Goal: Communication & Community: Answer question/provide support

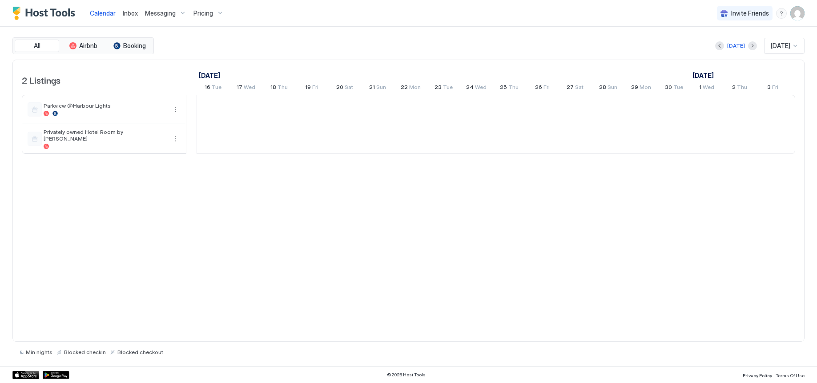
scroll to position [0, 494]
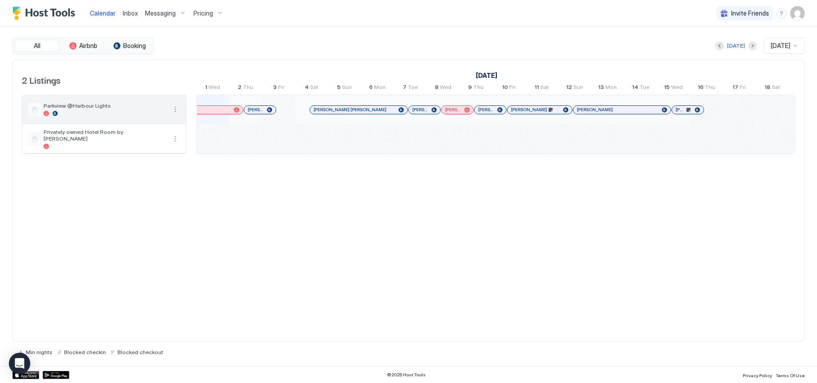
click at [173, 110] on button "More options" at bounding box center [175, 109] width 11 height 11
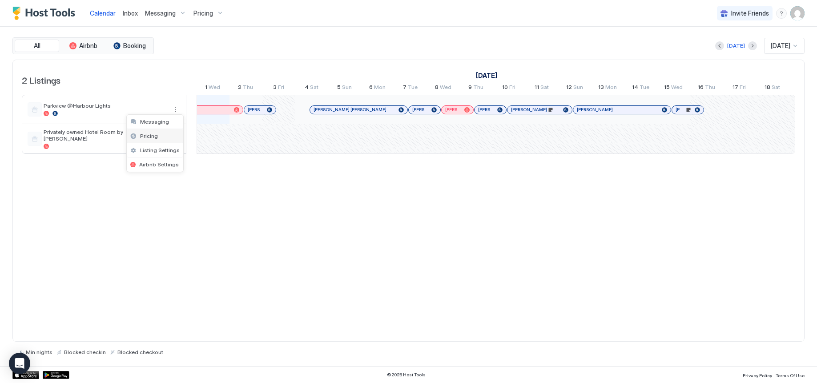
click at [158, 139] on div "Pricing" at bounding box center [155, 136] width 56 height 14
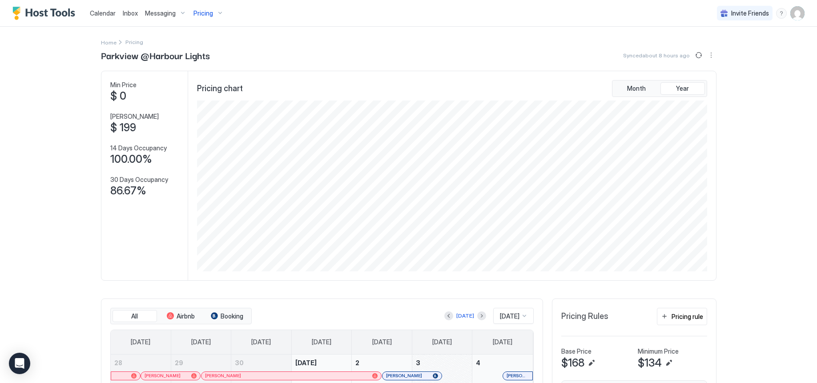
click at [131, 12] on span "Inbox" at bounding box center [130, 13] width 15 height 8
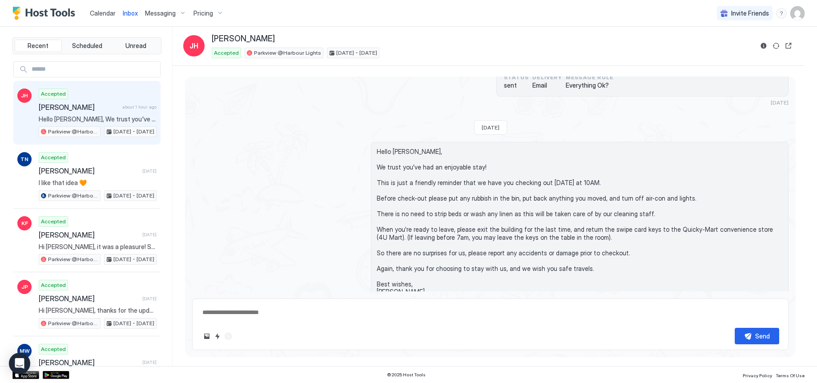
scroll to position [1114, 0]
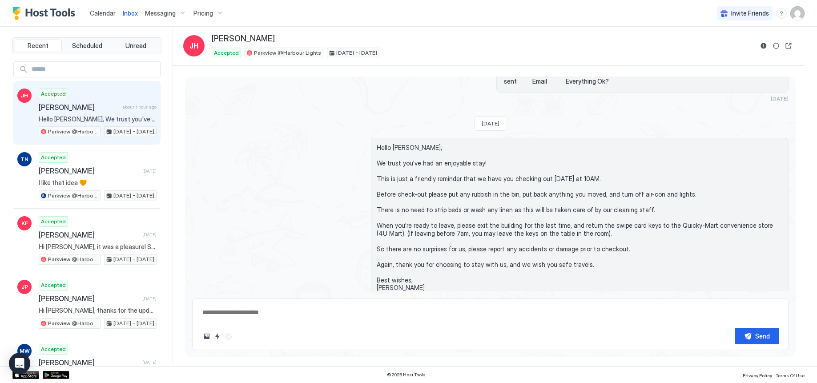
type textarea "*"
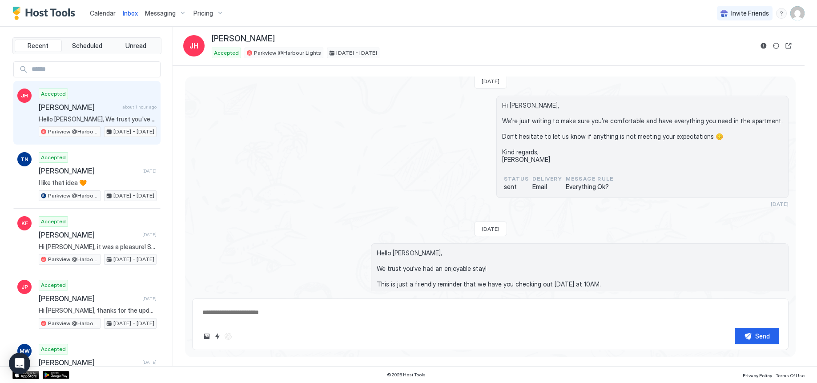
scroll to position [1009, 0]
click at [599, 182] on span "Everything Ok?" at bounding box center [590, 186] width 48 height 8
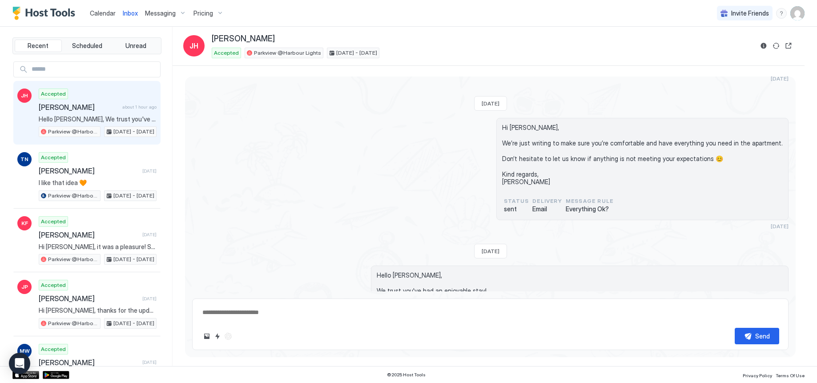
scroll to position [977, 0]
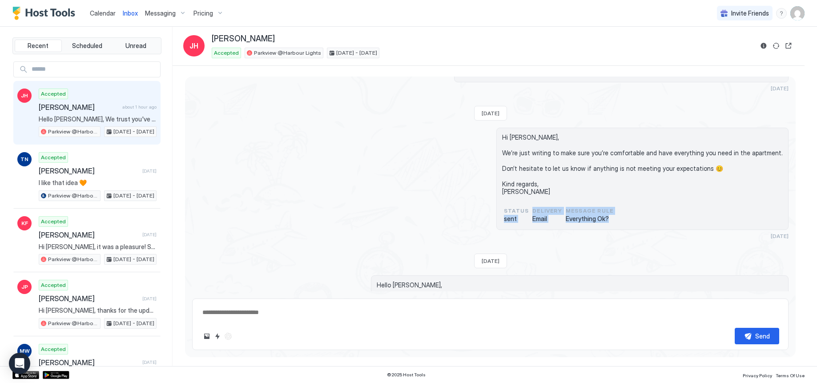
drag, startPoint x: 632, startPoint y: 201, endPoint x: 507, endPoint y: 200, distance: 125.9
click at [507, 200] on div "Hi [PERSON_NAME], We’re just writing to make sure you’re comfortable and have e…" at bounding box center [490, 184] width 596 height 112
click at [482, 201] on div "Hi [PERSON_NAME], We’re just writing to make sure you’re comfortable and have e…" at bounding box center [490, 184] width 596 height 112
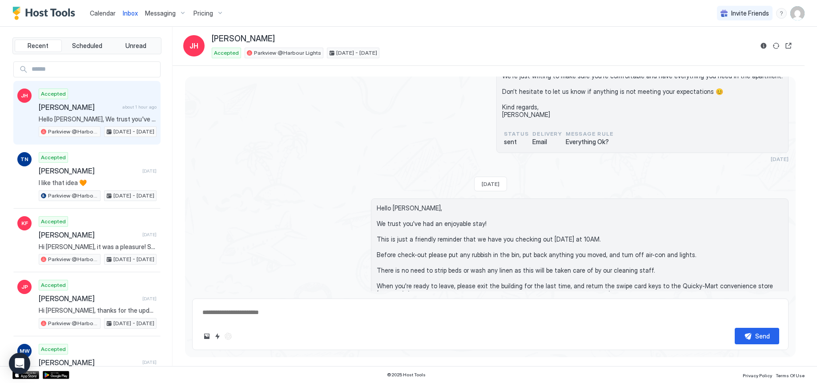
scroll to position [1114, 0]
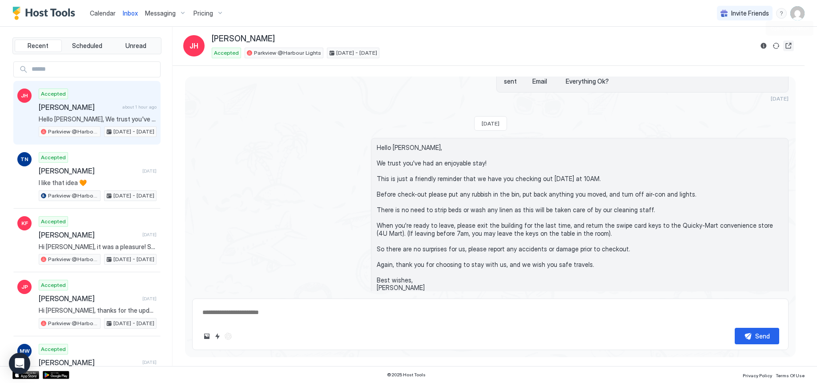
click at [790, 46] on button "Open reservation" at bounding box center [788, 45] width 11 height 11
click at [503, 53] on div "Accepted Parkview @Harbour Lights [DATE] - [DATE]" at bounding box center [482, 53] width 541 height 11
click at [288, 201] on div "Hello [PERSON_NAME], We trust you've had an enjoyable stay! This is just a frie…" at bounding box center [490, 222] width 596 height 169
click at [788, 45] on button "Open reservation" at bounding box center [788, 45] width 11 height 11
type textarea "*"
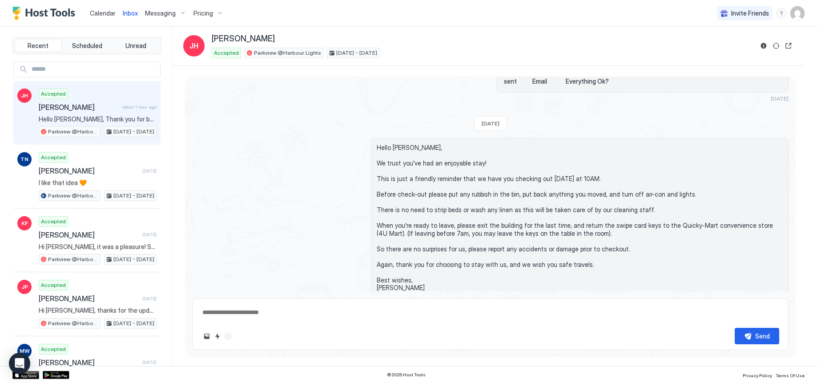
click at [257, 187] on div "Hello [PERSON_NAME], We trust you've had an enjoyable stay! This is just a frie…" at bounding box center [490, 222] width 596 height 169
click at [258, 176] on div "Hello [PERSON_NAME], We trust you've had an enjoyable stay! This is just a frie…" at bounding box center [490, 222] width 596 height 169
